Goal: Task Accomplishment & Management: Manage account settings

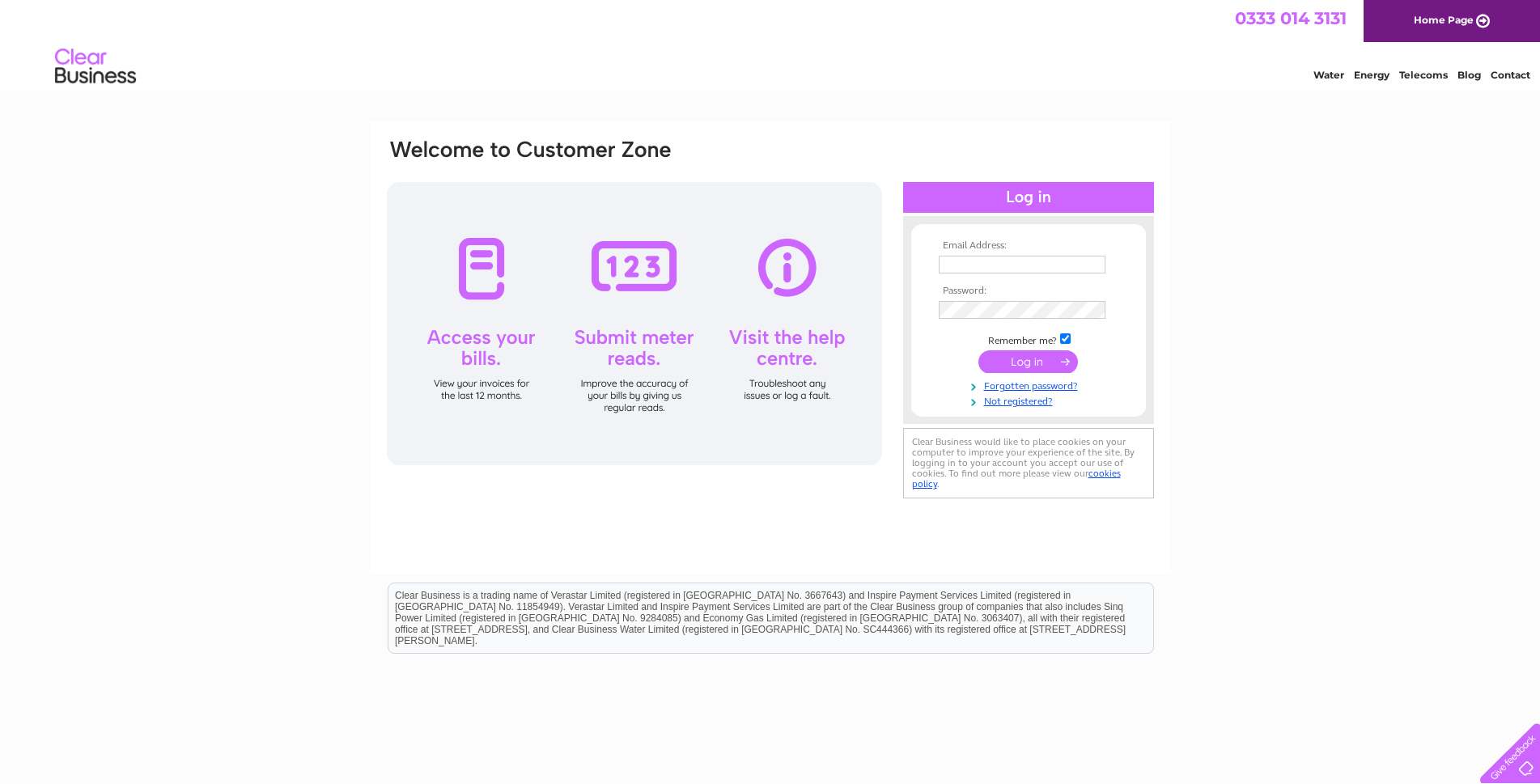
type input "[EMAIL_ADDRESS][DOMAIN_NAME]"
click at [1007, 362] on input "submit" at bounding box center [1028, 362] width 100 height 23
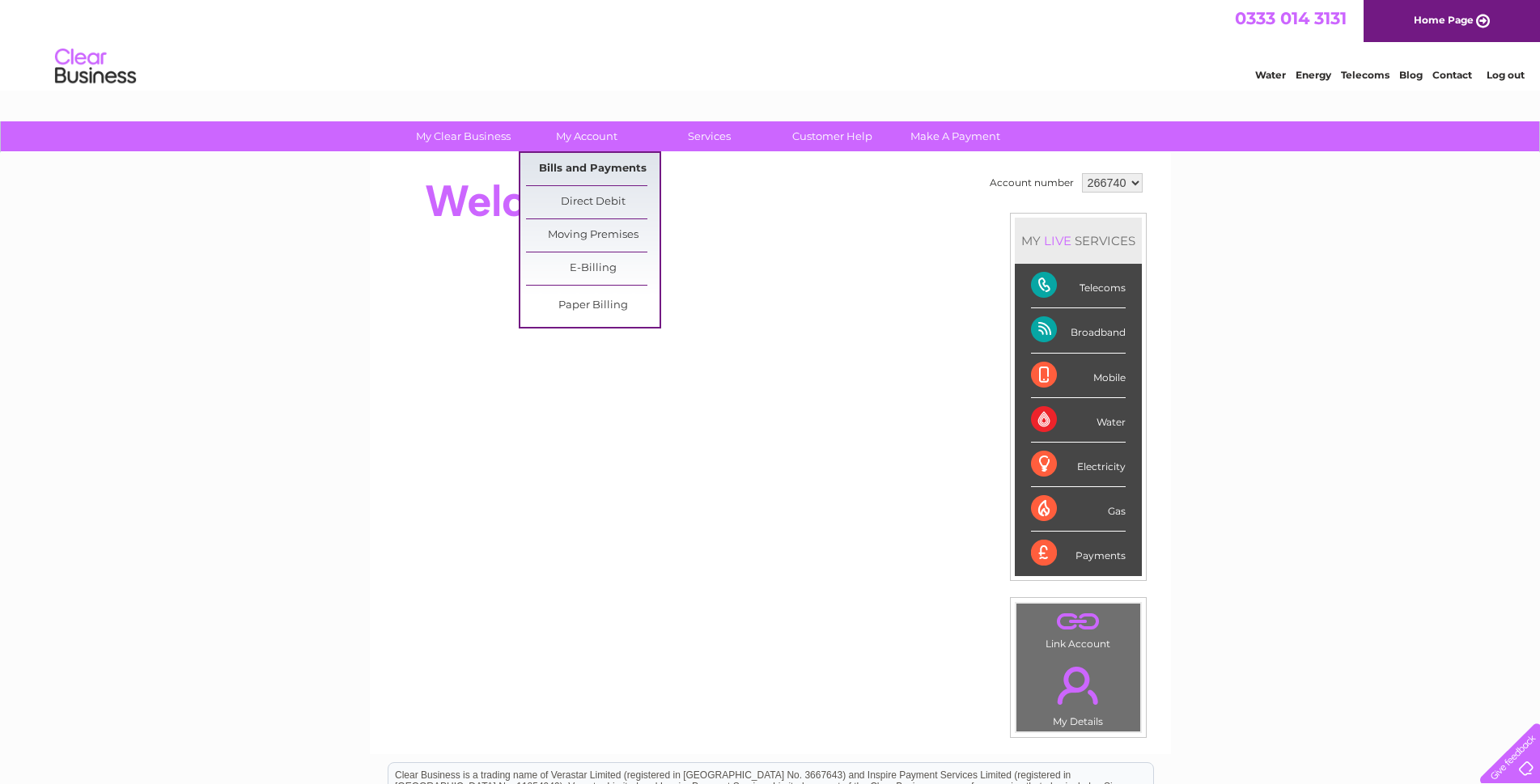
click at [564, 166] on link "Bills and Payments" at bounding box center [593, 169] width 133 height 32
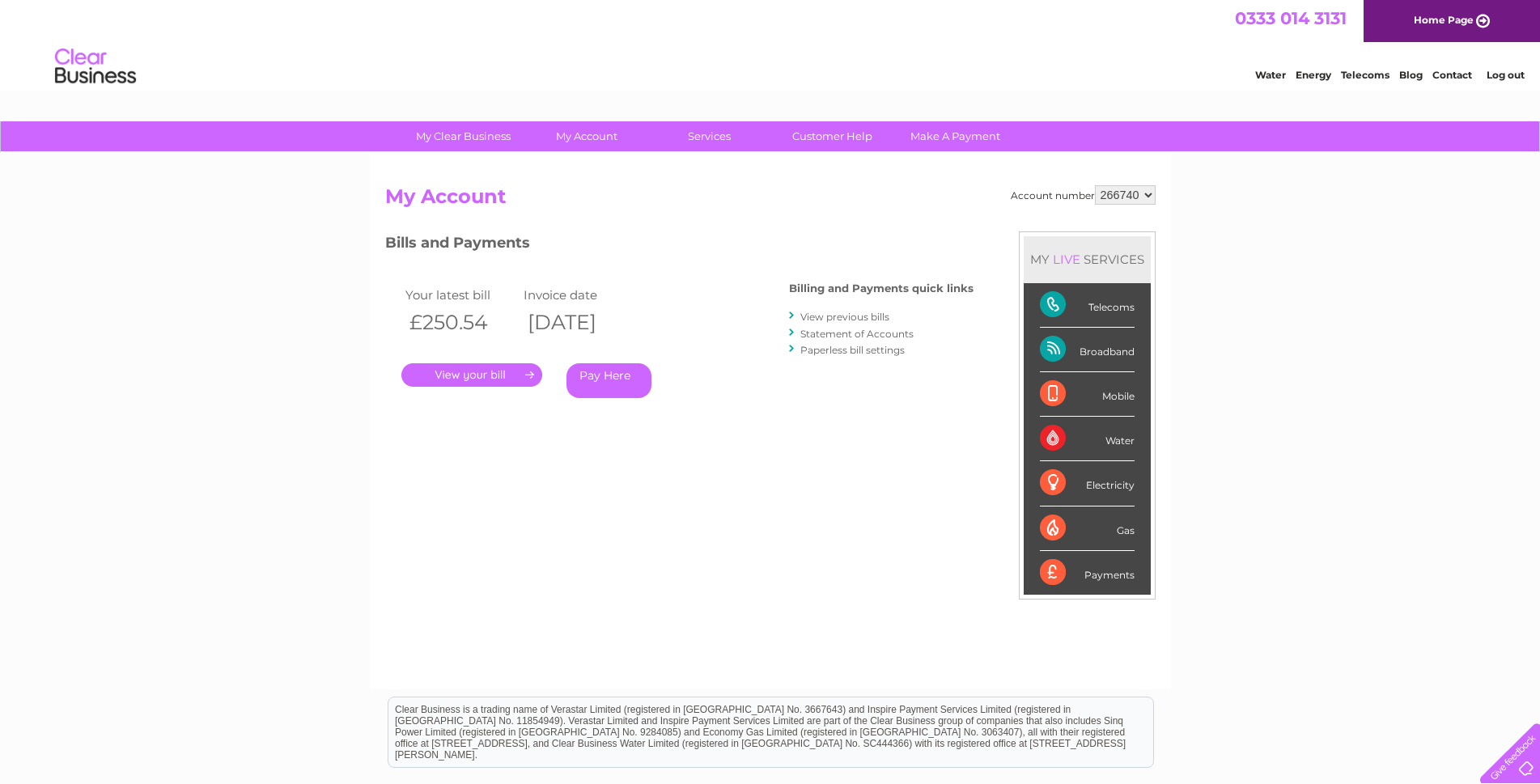
click at [469, 376] on link "." at bounding box center [471, 375] width 141 height 24
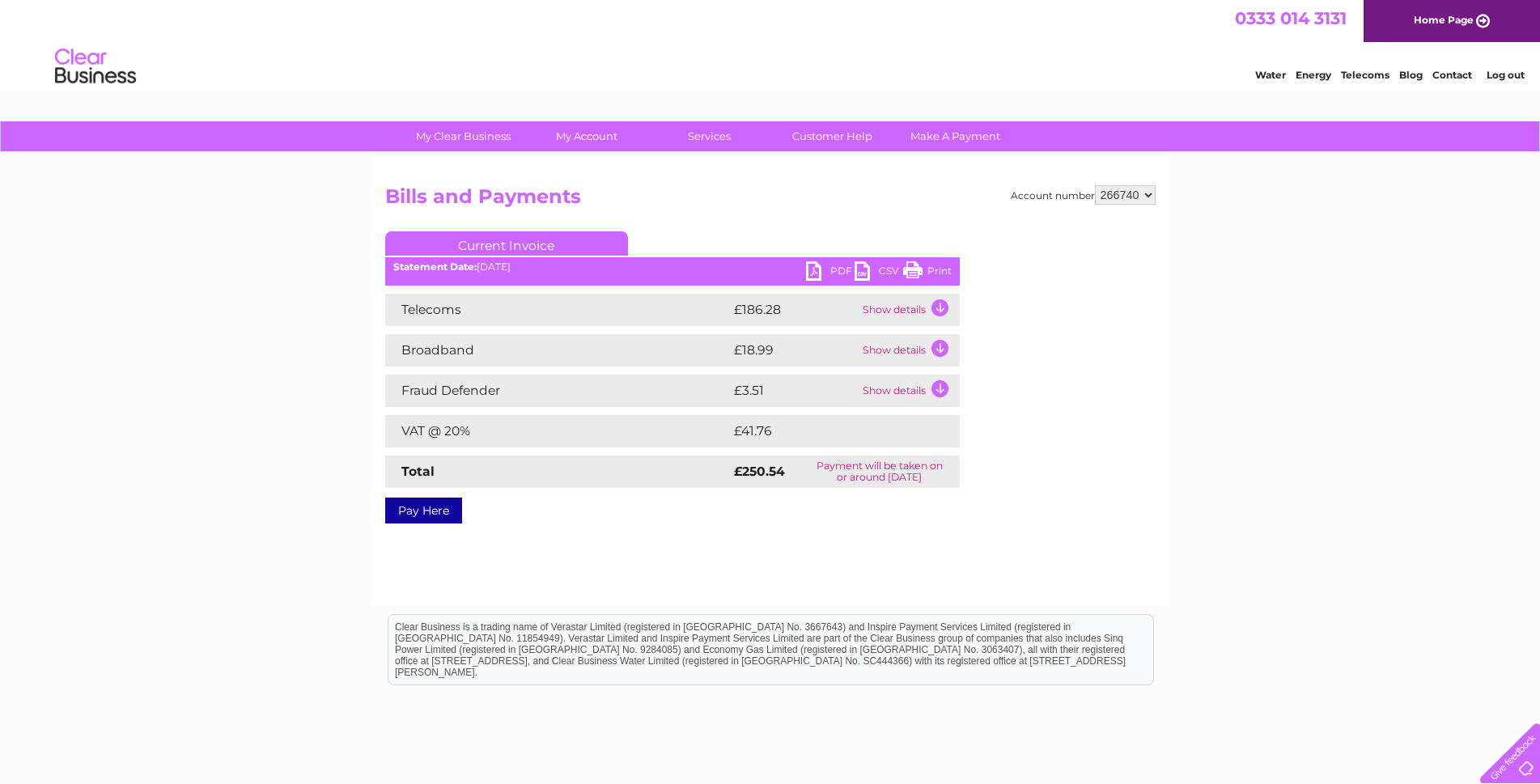
click at [836, 273] on link "PDF" at bounding box center [830, 273] width 49 height 24
